Goal: Information Seeking & Learning: Learn about a topic

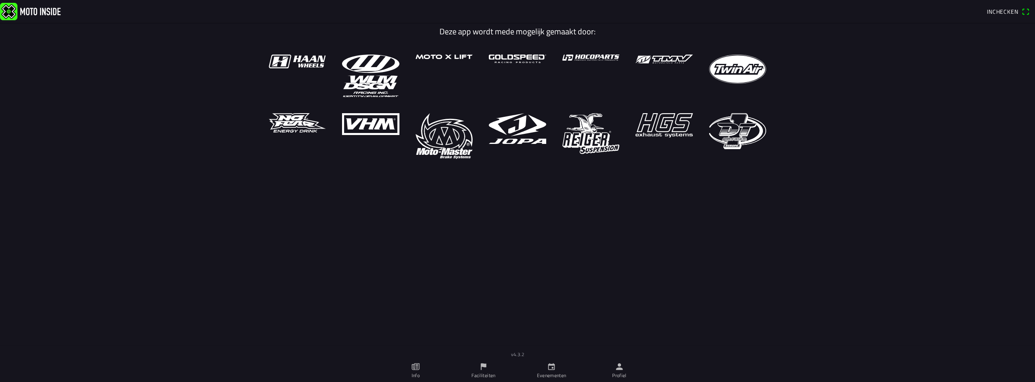
click at [542, 372] on ion-label "Evenementen" at bounding box center [552, 375] width 30 height 7
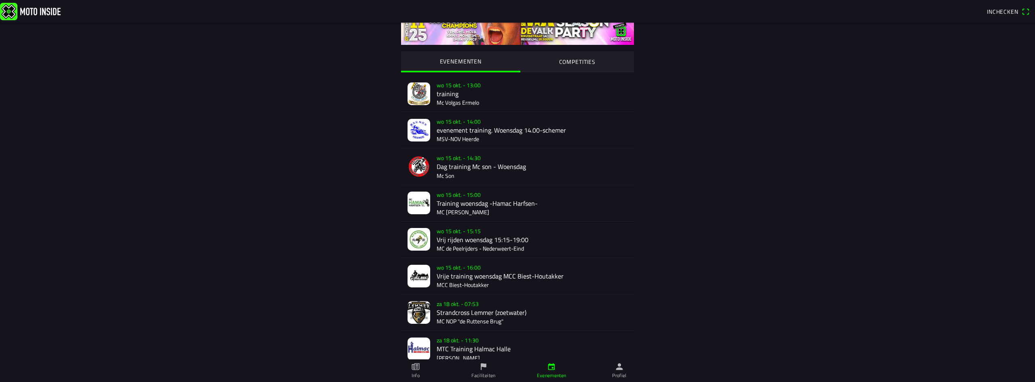
scroll to position [121, 0]
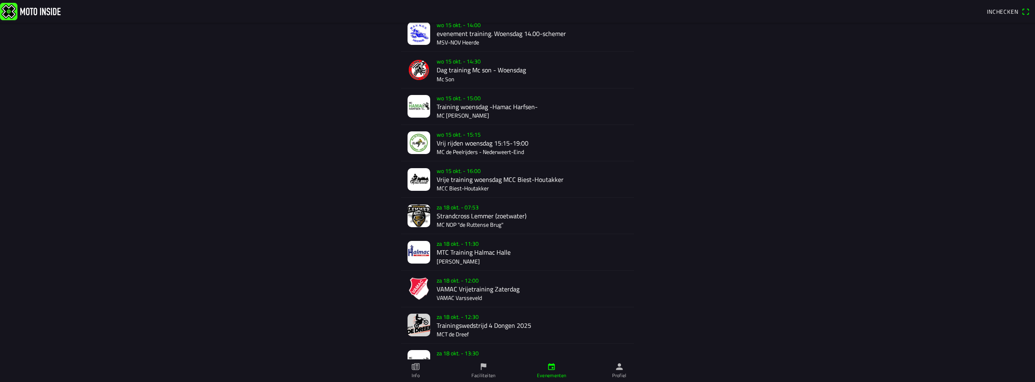
click at [454, 217] on div "za 18 okt. - 07:53 Strandcross [PERSON_NAME] (zoetwater) MC NOP "de Ruttense Br…" at bounding box center [532, 216] width 191 height 36
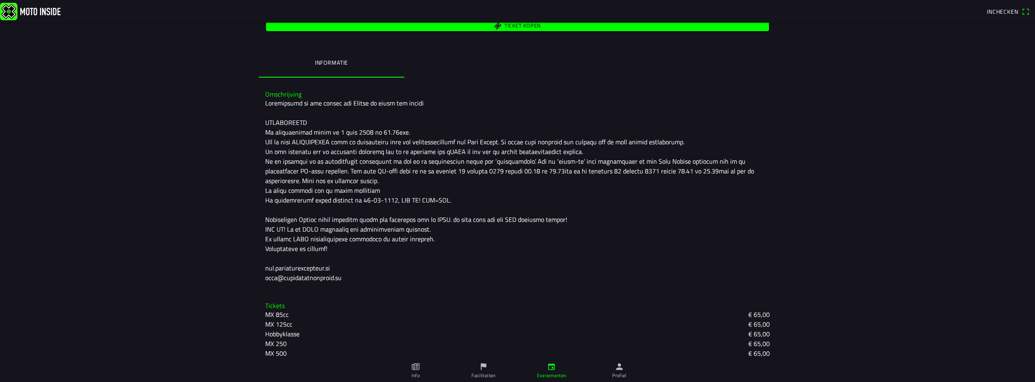
scroll to position [177, 0]
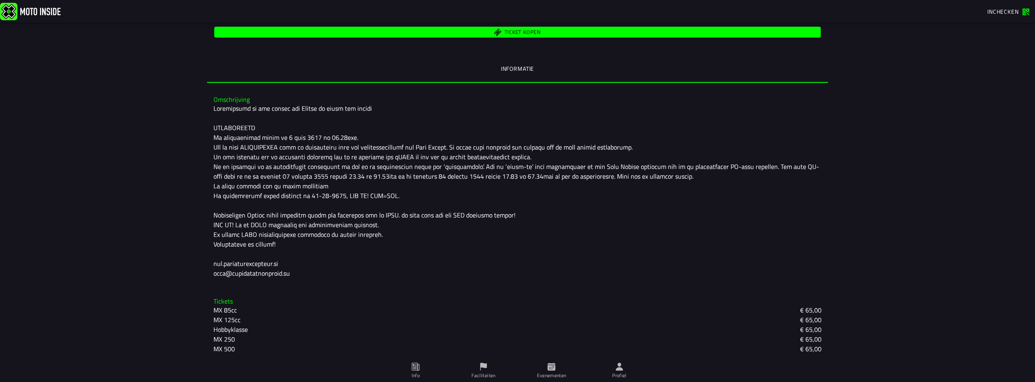
scroll to position [168, 0]
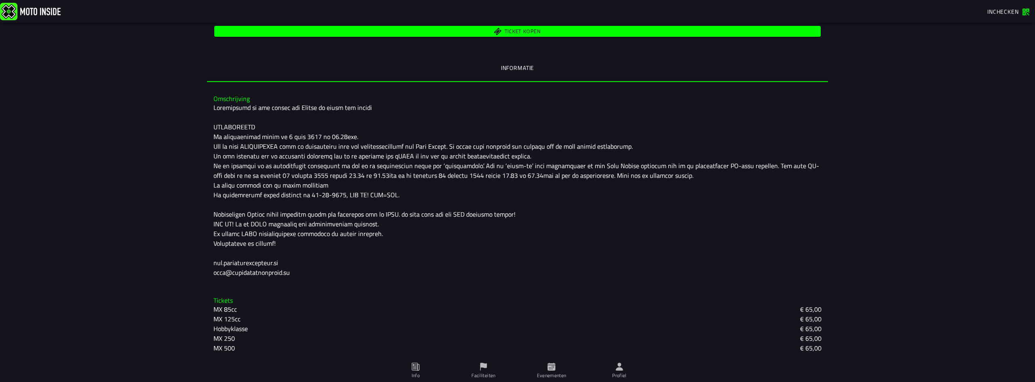
click at [250, 261] on div at bounding box center [517, 190] width 608 height 175
click at [558, 369] on span "Evenementen" at bounding box center [551, 370] width 58 height 23
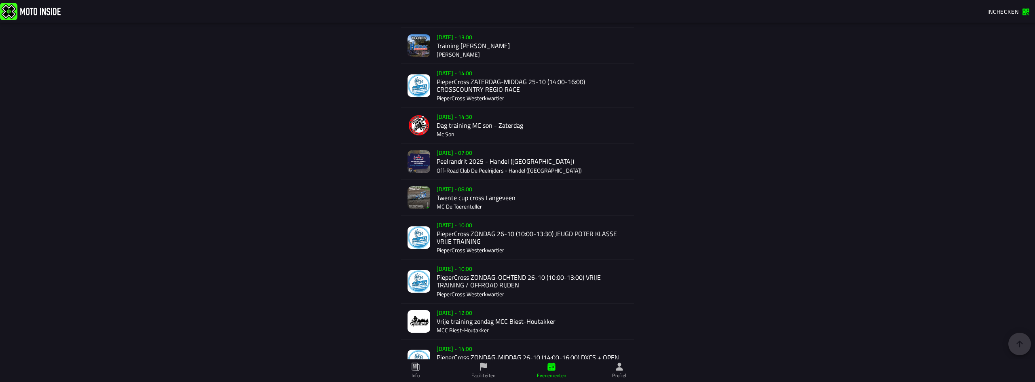
scroll to position [925, 0]
click at [451, 192] on div "Su 26 Oct - 08:00 Twente cup cross Langeveen MC De Toerenteller" at bounding box center [532, 197] width 191 height 36
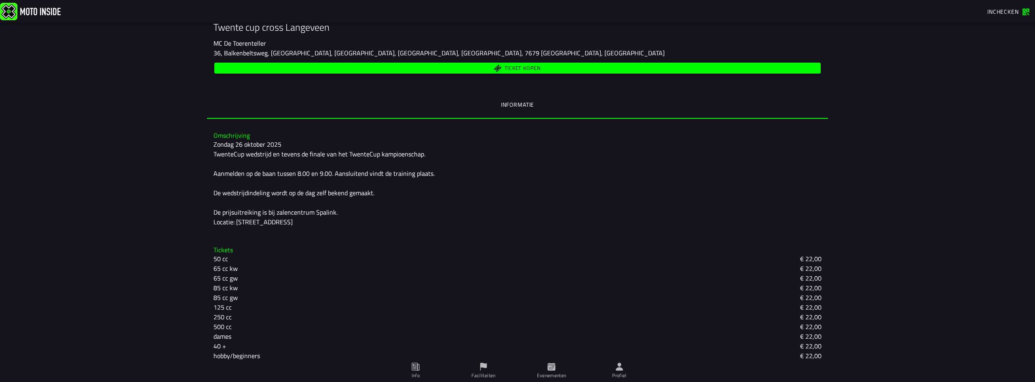
scroll to position [139, 0]
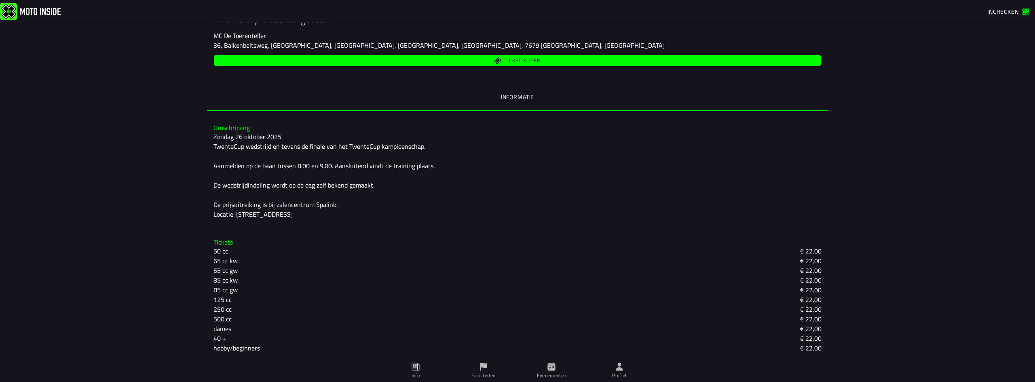
click at [0, 0] on slot "40 +" at bounding box center [0, 0] width 0 height 0
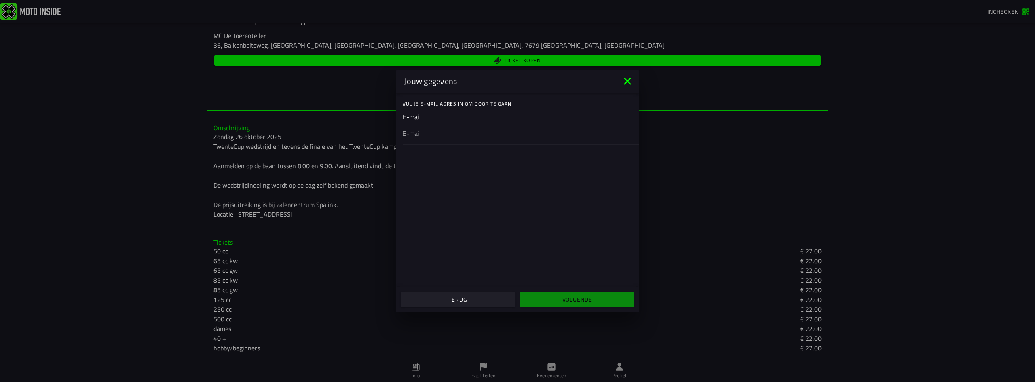
click at [0, 0] on slot "Terug" at bounding box center [0, 0] width 0 height 0
